Goal: Task Accomplishment & Management: Use online tool/utility

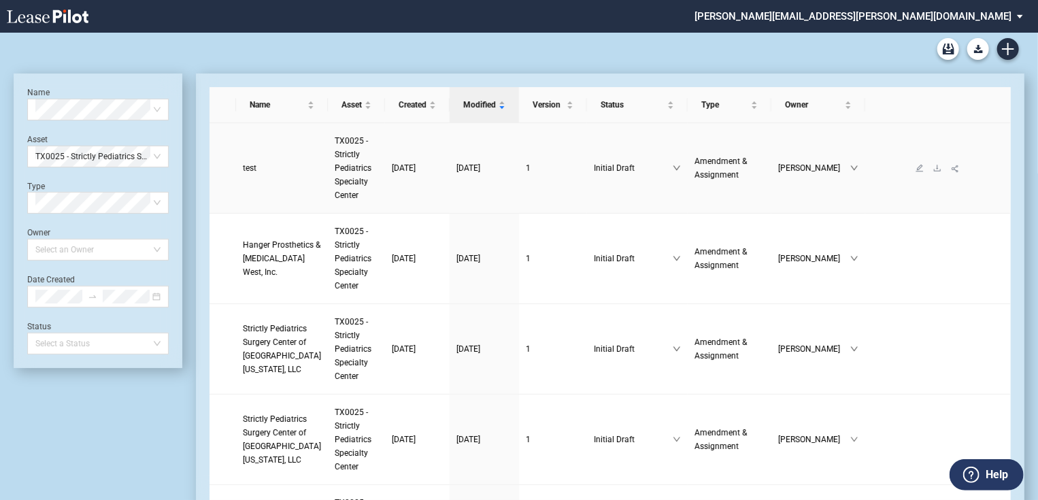
click at [244, 166] on span "test" at bounding box center [250, 168] width 14 height 10
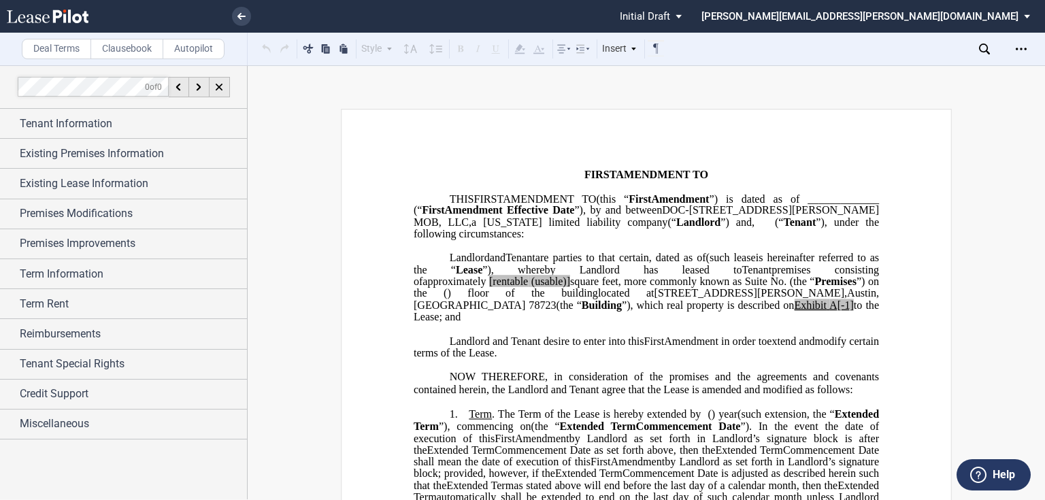
click at [189, 46] on label "Autopilot" at bounding box center [194, 49] width 62 height 20
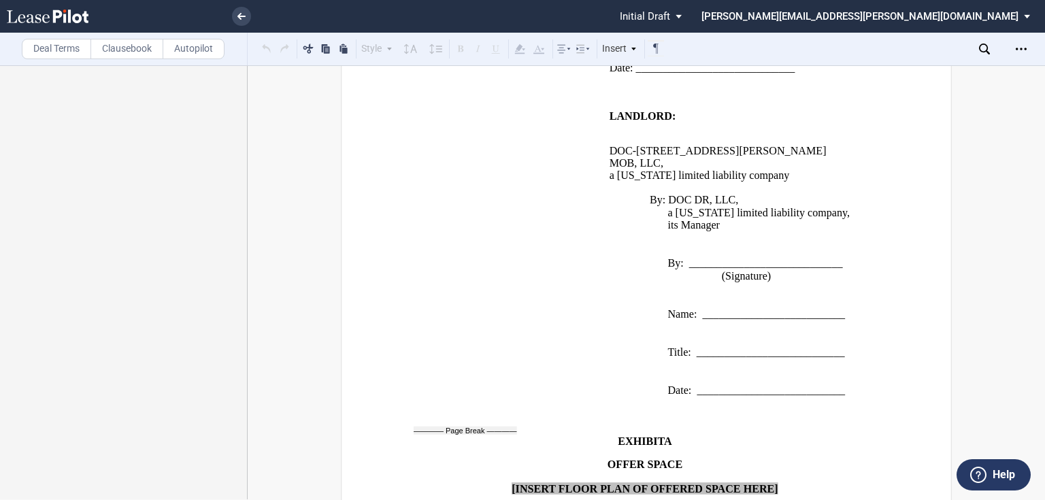
scroll to position [2530, 0]
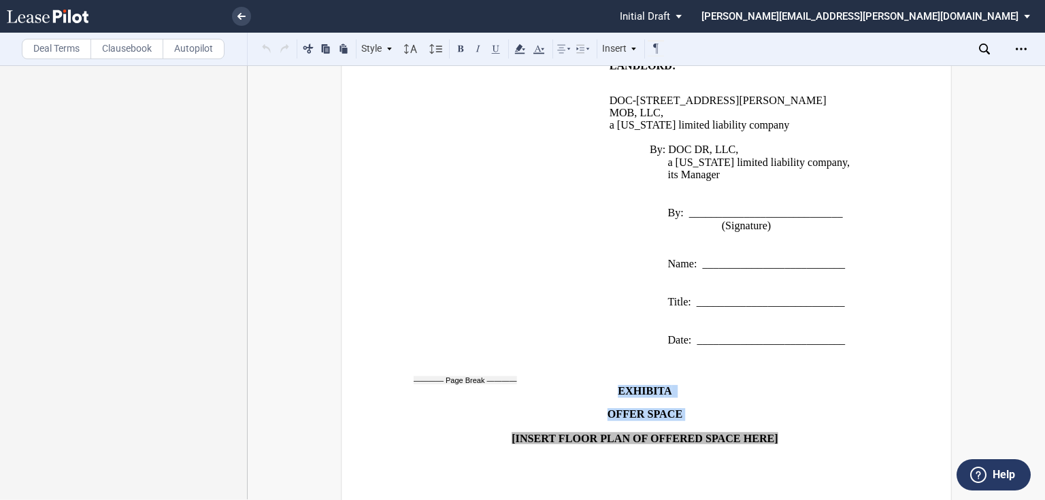
drag, startPoint x: 610, startPoint y: 375, endPoint x: 687, endPoint y: 398, distance: 80.9
click at [683, 396] on div "EXHIBIT A ﻿ OFFER SPACE ﻿ [INSERT FLOOR PLAN OF OFFERED SPACE HERE] ﻿" at bounding box center [646, 408] width 465 height 98
